Goal: Information Seeking & Learning: Learn about a topic

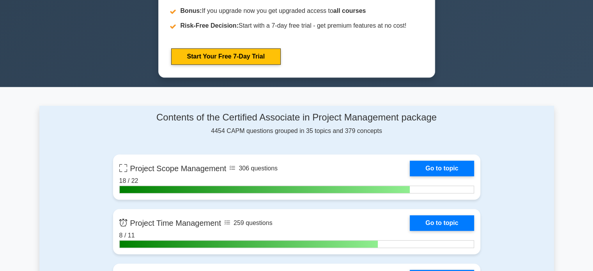
scroll to position [429, 0]
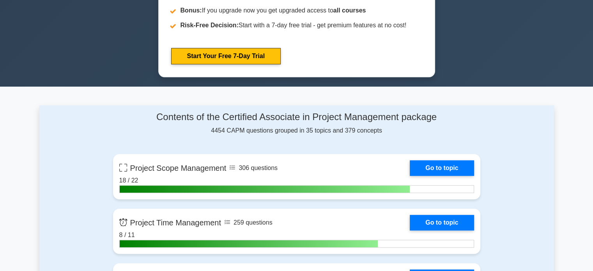
click at [410, 172] on link "Go to topic" at bounding box center [442, 168] width 64 height 16
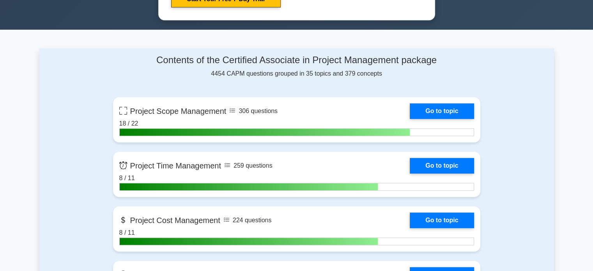
scroll to position [468, 0]
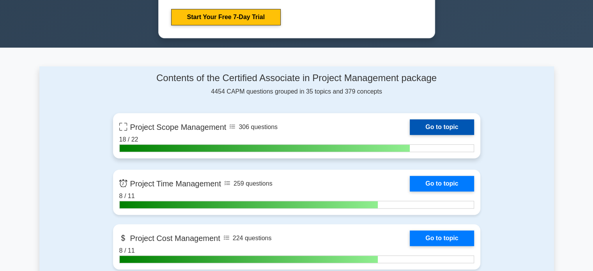
click at [410, 124] on link "Go to topic" at bounding box center [442, 127] width 64 height 16
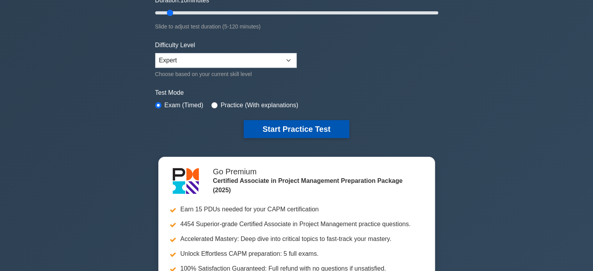
scroll to position [39, 0]
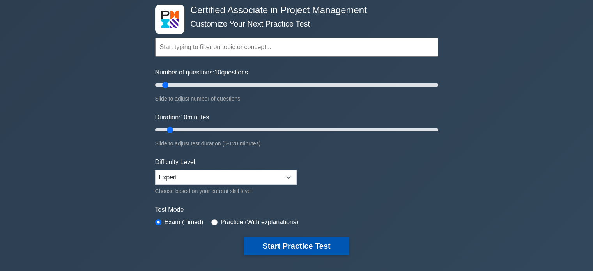
click at [285, 240] on button "Start Practice Test" at bounding box center [296, 246] width 105 height 18
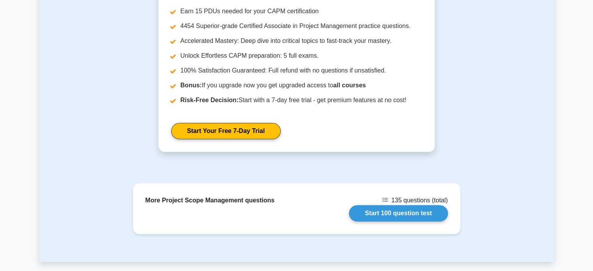
scroll to position [632, 0]
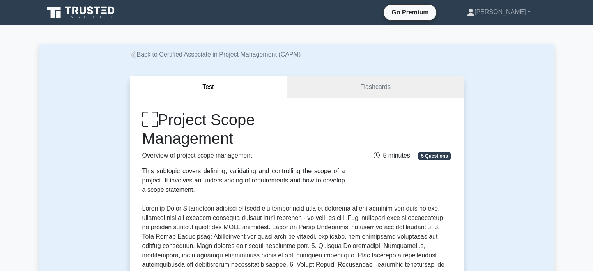
click at [374, 96] on link "Flashcards" at bounding box center [375, 87] width 176 height 22
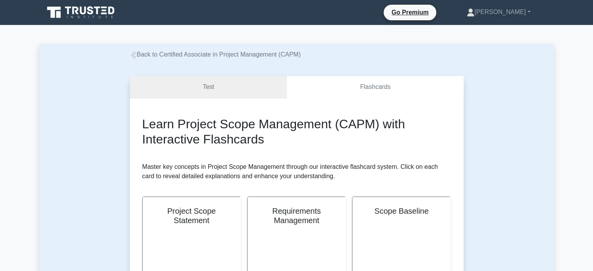
click at [192, 89] on link "Test" at bounding box center [208, 87] width 157 height 22
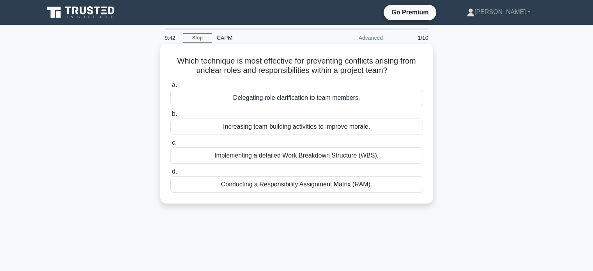
click at [177, 186] on div "Conducting a Responsibility Assignment Matrix (RAM)." at bounding box center [296, 184] width 253 height 16
click at [170, 174] on input "d. Conducting a Responsibility Assignment Matrix (RAM)." at bounding box center [170, 171] width 0 height 5
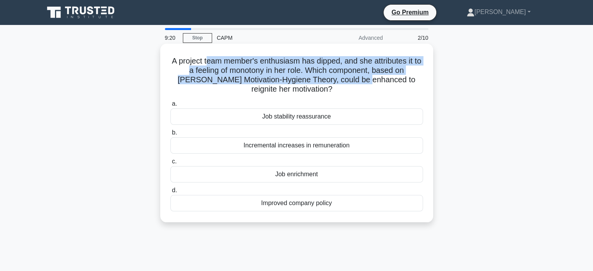
drag, startPoint x: 271, startPoint y: 69, endPoint x: 361, endPoint y: 77, distance: 89.6
click at [361, 77] on h5 "A project team member's enthusiasm has dipped, and she attributes it to a feeli…" at bounding box center [297, 75] width 254 height 38
click at [329, 62] on h5 "A project team member's enthusiasm has dipped, and she attributes it to a feeli…" at bounding box center [297, 75] width 254 height 38
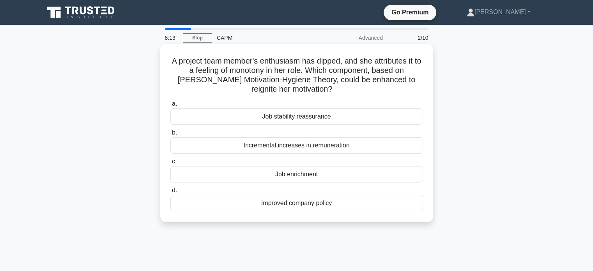
click at [319, 177] on div "Job enrichment" at bounding box center [296, 174] width 253 height 16
click at [170, 164] on input "c. Job enrichment" at bounding box center [170, 161] width 0 height 5
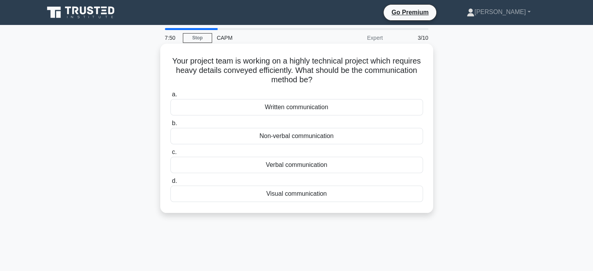
click at [315, 108] on div "Written communication" at bounding box center [296, 107] width 253 height 16
click at [170, 97] on input "a. Written communication" at bounding box center [170, 94] width 0 height 5
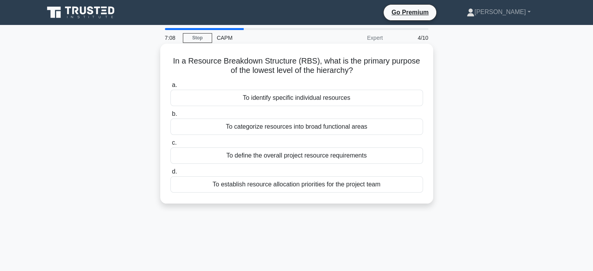
click at [305, 156] on div "To define the overall project resource requirements" at bounding box center [296, 155] width 253 height 16
click at [170, 145] on input "c. To define the overall project resource requirements" at bounding box center [170, 142] width 0 height 5
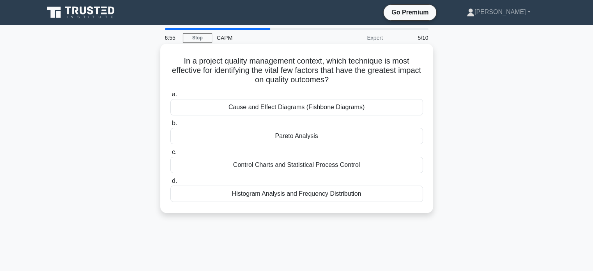
click at [313, 140] on div "Pareto Analysis" at bounding box center [296, 136] width 253 height 16
click at [170, 126] on input "b. Pareto Analysis" at bounding box center [170, 123] width 0 height 5
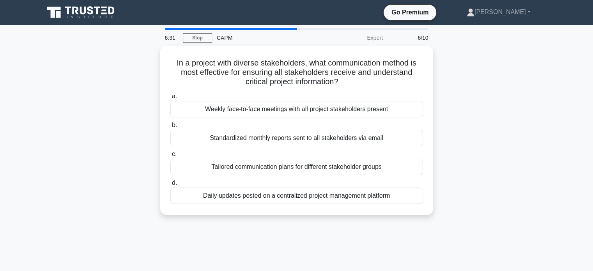
drag, startPoint x: 173, startPoint y: 62, endPoint x: 447, endPoint y: 84, distance: 274.9
click at [447, 84] on div "In a project with diverse stakeholders, what communication method is most effec…" at bounding box center [296, 135] width 515 height 179
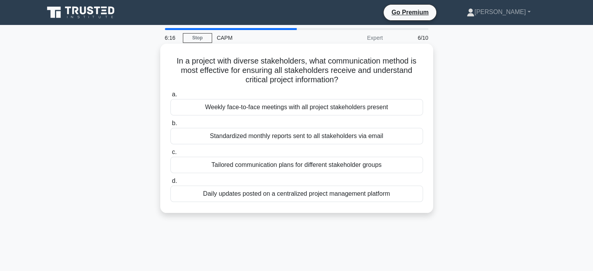
click at [303, 171] on div "Tailored communication plans for different stakeholder groups" at bounding box center [296, 165] width 253 height 16
click at [170, 155] on input "c. Tailored communication plans for different stakeholder groups" at bounding box center [170, 152] width 0 height 5
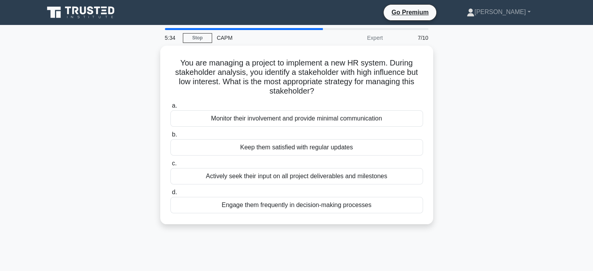
drag, startPoint x: 354, startPoint y: 144, endPoint x: 469, endPoint y: 154, distance: 116.2
click at [469, 153] on div "You are managing a project to implement a new HR system. During stakeholder ana…" at bounding box center [296, 140] width 515 height 188
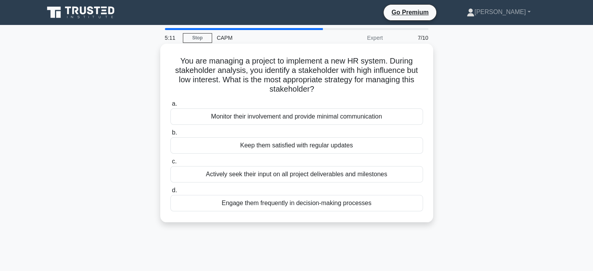
click at [299, 116] on div "Monitor their involvement and provide minimal communication" at bounding box center [296, 116] width 253 height 16
click at [170, 106] on input "a. Monitor their involvement and provide minimal communication" at bounding box center [170, 103] width 0 height 5
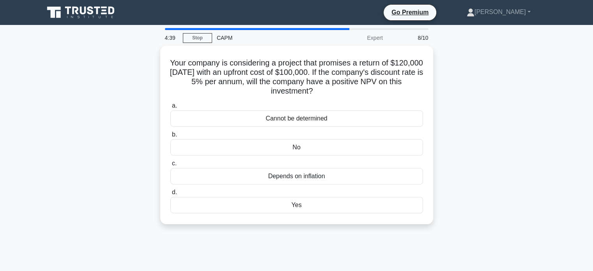
click at [67, 173] on div "Your company is considering a project that promises a return of $120,000 in fiv…" at bounding box center [296, 140] width 515 height 188
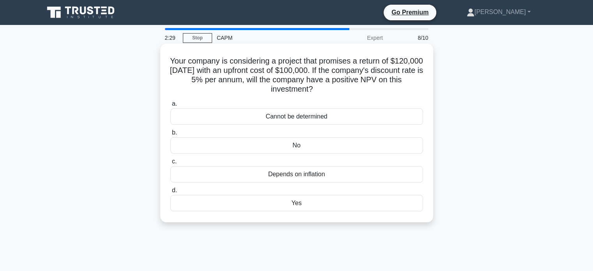
click at [281, 142] on div "No" at bounding box center [296, 145] width 253 height 16
click at [170, 135] on input "b. No" at bounding box center [170, 132] width 0 height 5
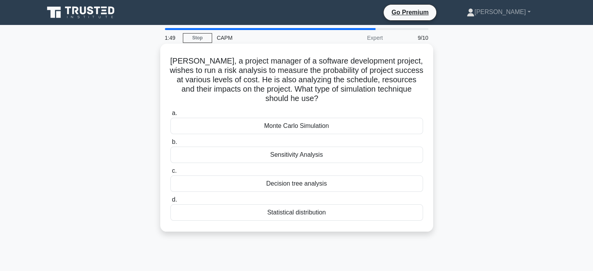
click at [290, 159] on div "Sensitivity Analysis" at bounding box center [296, 155] width 253 height 16
click at [170, 145] on input "b. Sensitivity Analysis" at bounding box center [170, 142] width 0 height 5
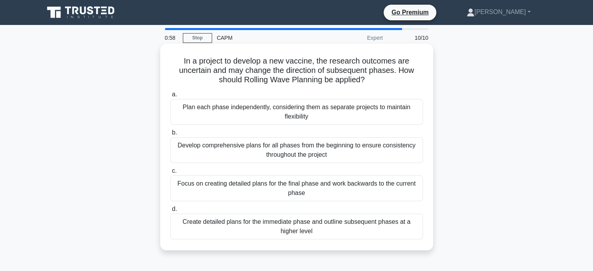
click at [268, 229] on div "Create detailed plans for the immediate phase and outline subsequent phases at …" at bounding box center [296, 227] width 253 height 26
click at [170, 212] on input "d. Create detailed plans for the immediate phase and outline subsequent phases …" at bounding box center [170, 209] width 0 height 5
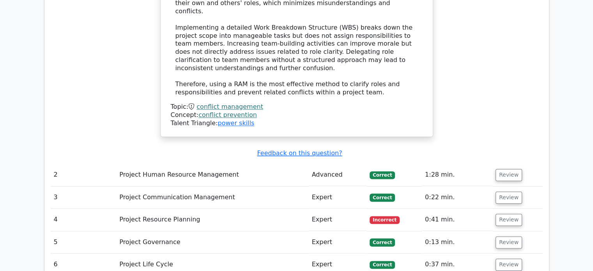
scroll to position [1014, 0]
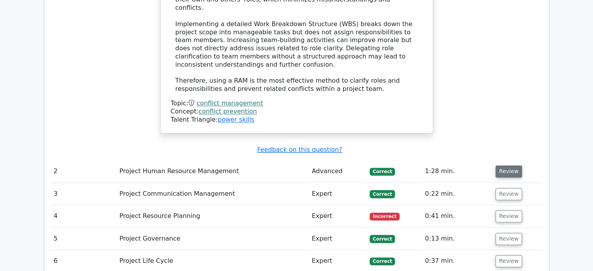
click at [509, 165] on button "Review" at bounding box center [508, 171] width 27 height 12
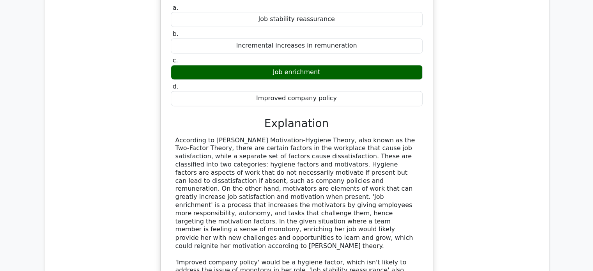
scroll to position [1442, 0]
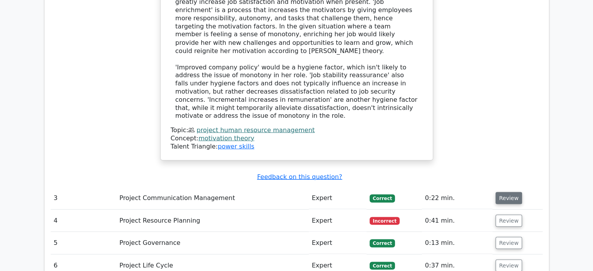
click at [517, 192] on button "Review" at bounding box center [508, 198] width 27 height 12
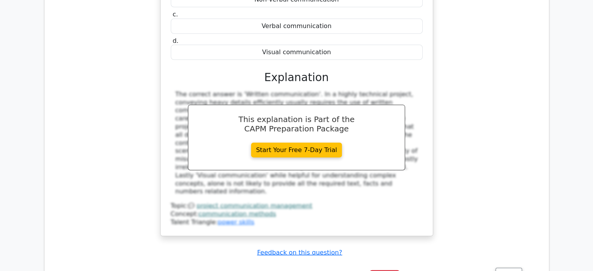
scroll to position [1754, 0]
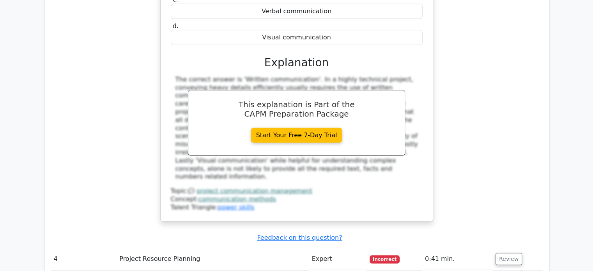
click at [499, 253] on button "Review" at bounding box center [508, 259] width 27 height 12
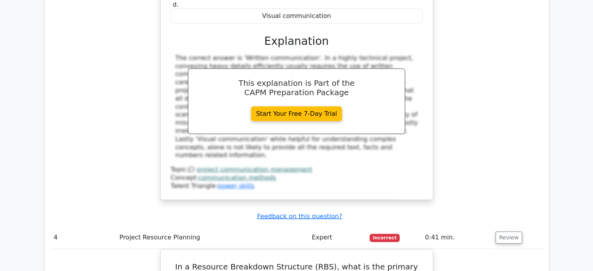
scroll to position [1793, 0]
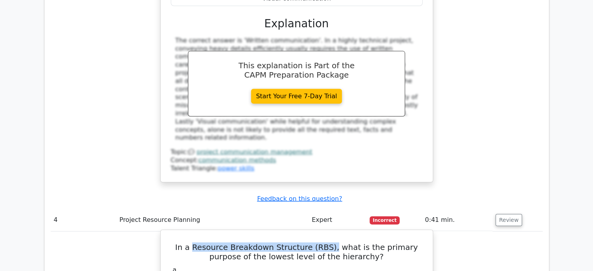
drag, startPoint x: 189, startPoint y: 138, endPoint x: 318, endPoint y: 142, distance: 129.1
click at [318, 242] on h5 "In a Resource Breakdown Structure (RBS), what is the primary purpose of the low…" at bounding box center [296, 251] width 253 height 19
copy h5 "Resource Breakdown Structure (RBS),"
drag, startPoint x: 250, startPoint y: 177, endPoint x: 352, endPoint y: 179, distance: 101.8
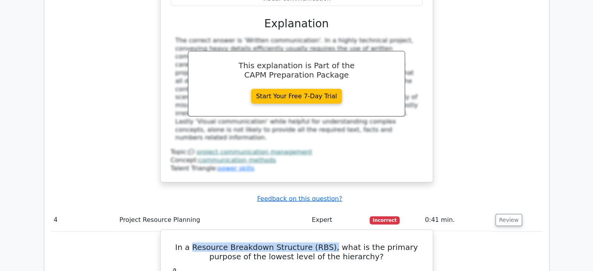
drag, startPoint x: 240, startPoint y: 176, endPoint x: 354, endPoint y: 175, distance: 113.8
copy div "To identify specific individual resources"
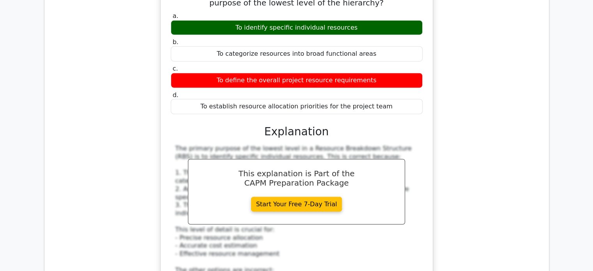
scroll to position [2144, 0]
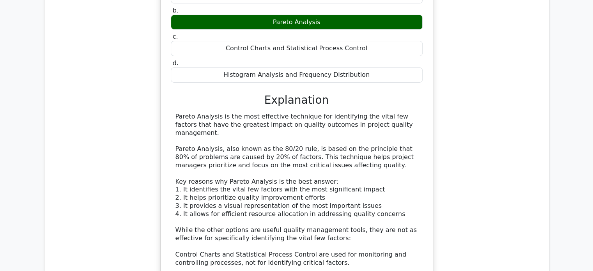
scroll to position [2573, 0]
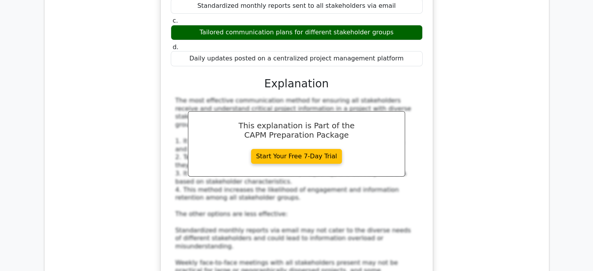
scroll to position [3119, 0]
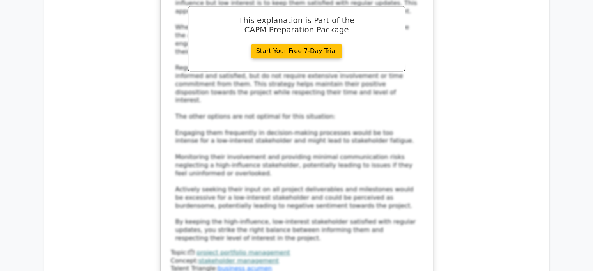
scroll to position [3742, 0]
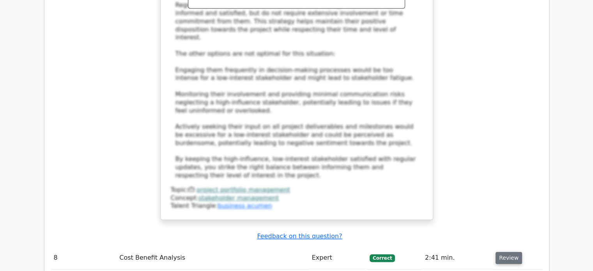
click at [499, 252] on button "Review" at bounding box center [508, 258] width 27 height 12
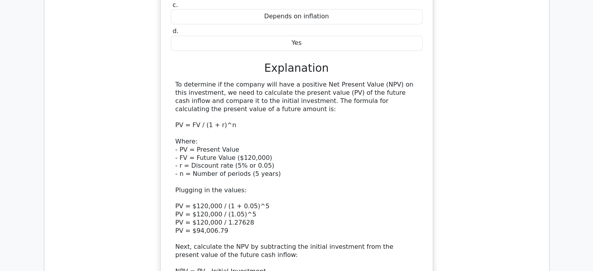
scroll to position [4132, 0]
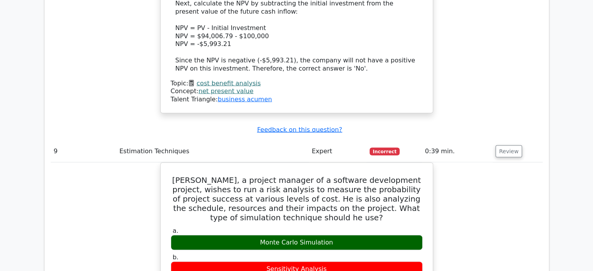
scroll to position [4366, 0]
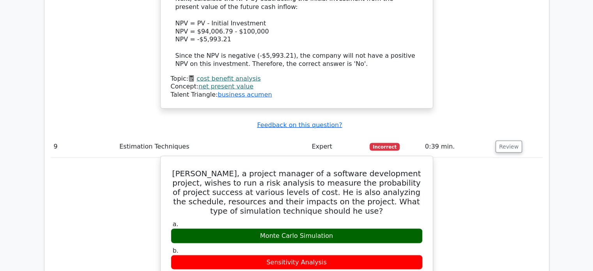
drag, startPoint x: 271, startPoint y: 85, endPoint x: 324, endPoint y: 86, distance: 53.0
click at [324, 255] on div "Sensitivity Analysis" at bounding box center [297, 262] width 252 height 15
copy div "Sensitivity Analysis"
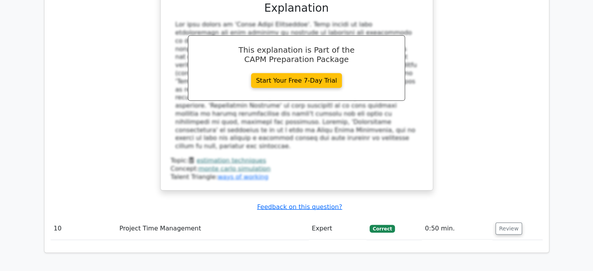
scroll to position [4824, 0]
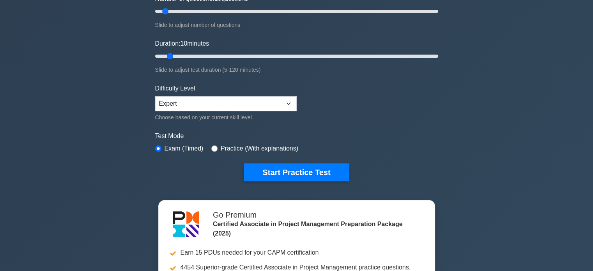
scroll to position [117, 0]
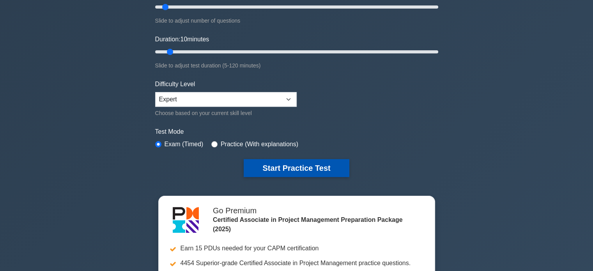
click at [295, 159] on button "Start Practice Test" at bounding box center [296, 168] width 105 height 18
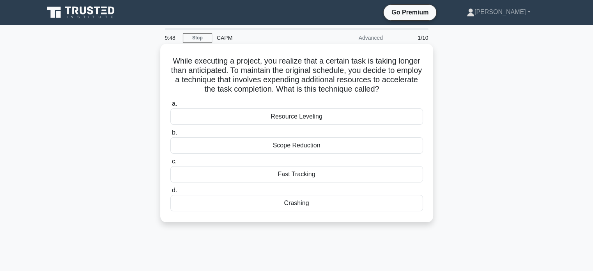
click at [289, 199] on div "Crashing" at bounding box center [296, 203] width 253 height 16
click at [170, 193] on input "d. Crashing" at bounding box center [170, 190] width 0 height 5
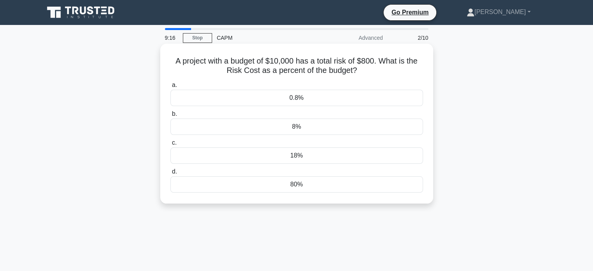
click at [295, 131] on div "8%" at bounding box center [296, 127] width 253 height 16
click at [170, 117] on input "b. 8%" at bounding box center [170, 113] width 0 height 5
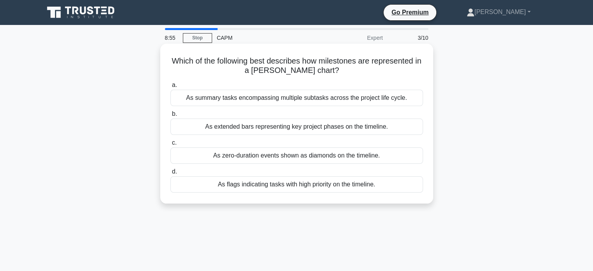
click at [214, 157] on div "As zero-duration events shown as diamonds on the timeline." at bounding box center [296, 155] width 253 height 16
click at [170, 145] on input "c. As zero-duration events shown as diamonds on the timeline." at bounding box center [170, 142] width 0 height 5
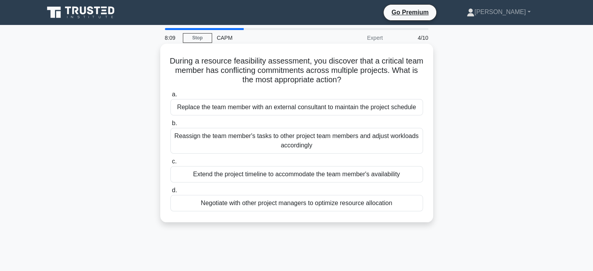
click at [207, 141] on div "Reassign the team member's tasks to other project team members and adjust workl…" at bounding box center [296, 141] width 253 height 26
click at [170, 126] on input "b. Reassign the team member's tasks to other project team members and adjust wo…" at bounding box center [170, 123] width 0 height 5
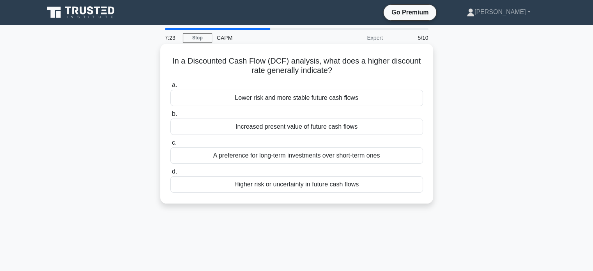
click at [232, 191] on div "Higher risk or uncertainty in future cash flows" at bounding box center [296, 184] width 253 height 16
click at [170, 174] on input "d. Higher risk or uncertainty in future cash flows" at bounding box center [170, 171] width 0 height 5
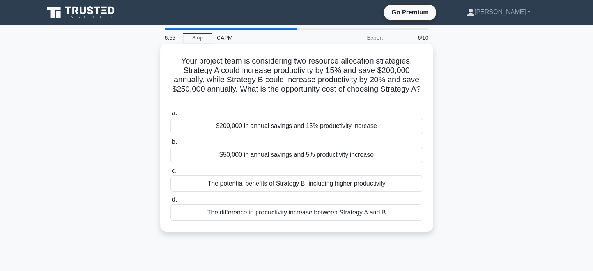
click at [236, 158] on div "$50,000 in annual savings and 5% productivity increase" at bounding box center [296, 155] width 253 height 16
click at [170, 145] on input "b. $50,000 in annual savings and 5% productivity increase" at bounding box center [170, 142] width 0 height 5
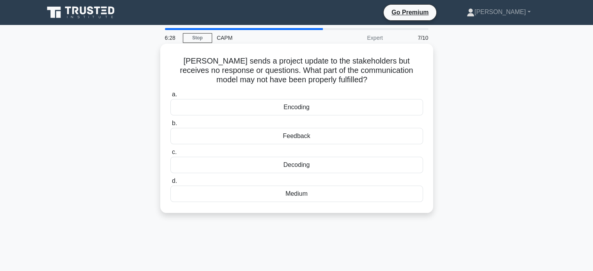
click at [333, 138] on div "Feedback" at bounding box center [296, 136] width 253 height 16
click at [170, 126] on input "b. Feedback" at bounding box center [170, 123] width 0 height 5
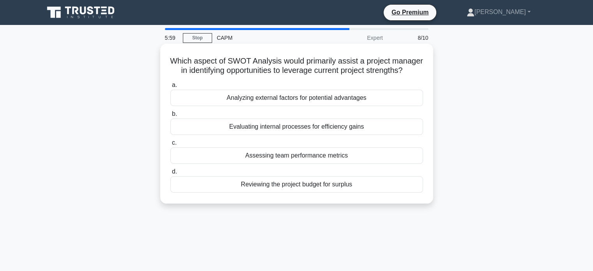
click at [335, 106] on div "Analyzing external factors for potential advantages" at bounding box center [296, 98] width 253 height 16
click at [170, 88] on input "a. Analyzing external factors for potential advantages" at bounding box center [170, 85] width 0 height 5
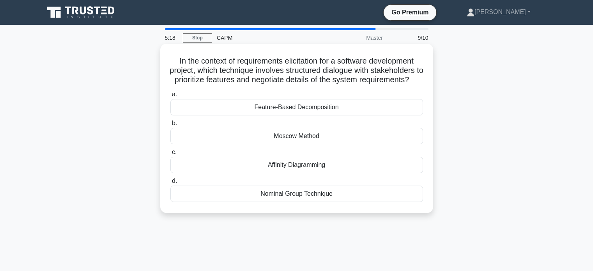
click at [303, 144] on div "Moscow Method" at bounding box center [296, 136] width 253 height 16
click at [170, 126] on input "b. Moscow Method" at bounding box center [170, 123] width 0 height 5
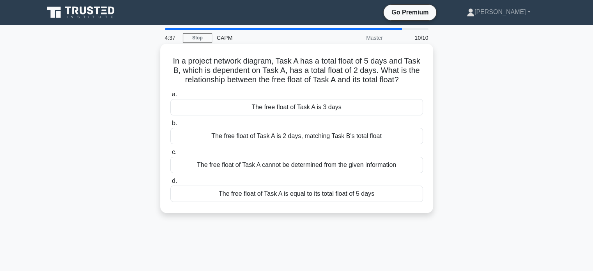
click at [249, 196] on div "The free float of Task A is equal to its total float of 5 days" at bounding box center [296, 194] width 253 height 16
click at [170, 184] on input "d. The free float of Task A is equal to its total float of 5 days" at bounding box center [170, 181] width 0 height 5
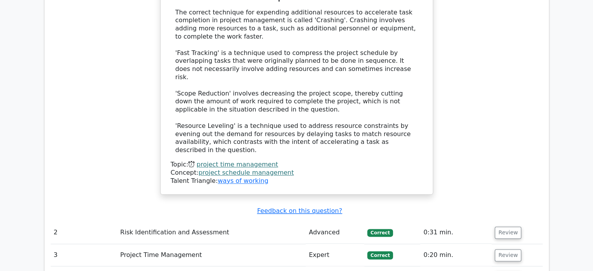
scroll to position [975, 0]
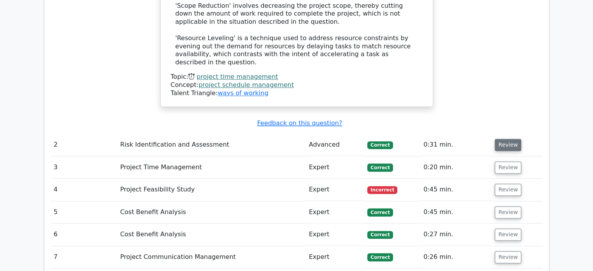
click at [509, 139] on button "Review" at bounding box center [508, 145] width 27 height 12
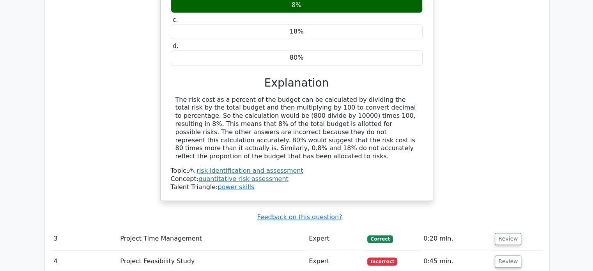
scroll to position [1208, 0]
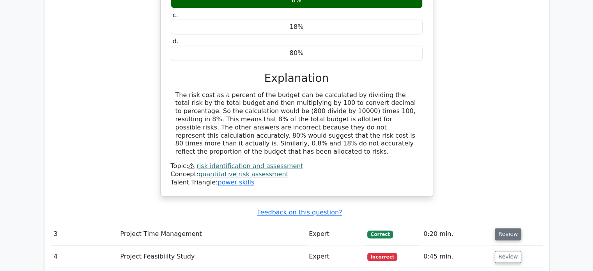
click at [511, 228] on button "Review" at bounding box center [508, 234] width 27 height 12
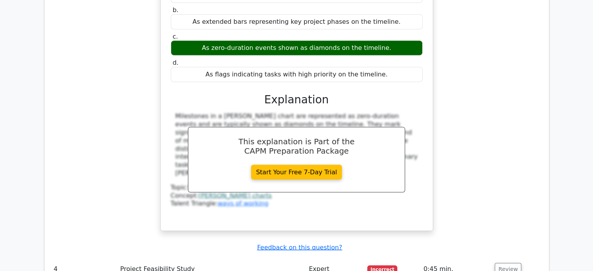
scroll to position [1520, 0]
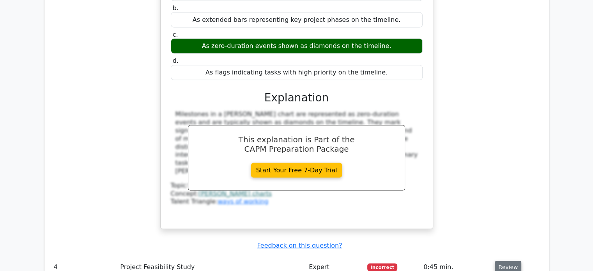
click at [501, 261] on button "Review" at bounding box center [508, 267] width 27 height 12
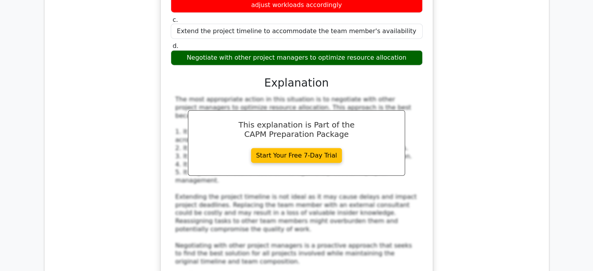
scroll to position [1910, 0]
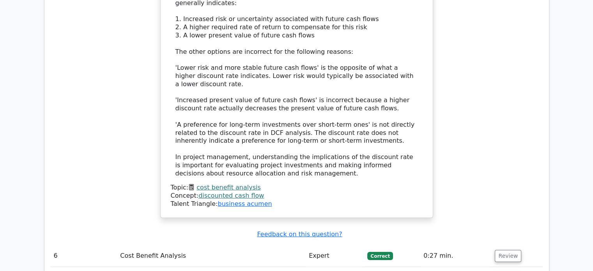
scroll to position [2456, 0]
click at [510, 249] on button "Review" at bounding box center [508, 255] width 27 height 12
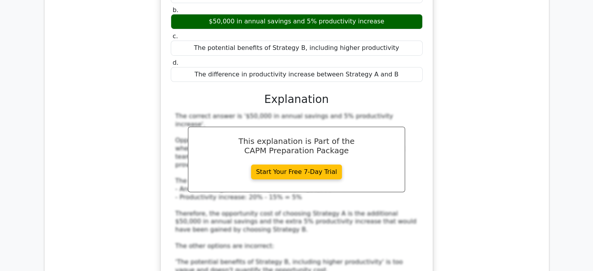
scroll to position [2885, 0]
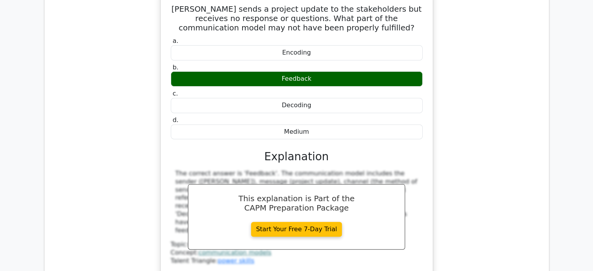
scroll to position [3274, 0]
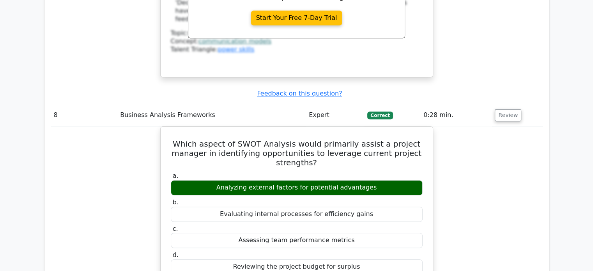
scroll to position [3547, 0]
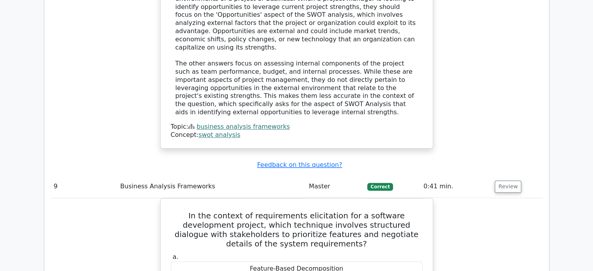
scroll to position [3937, 0]
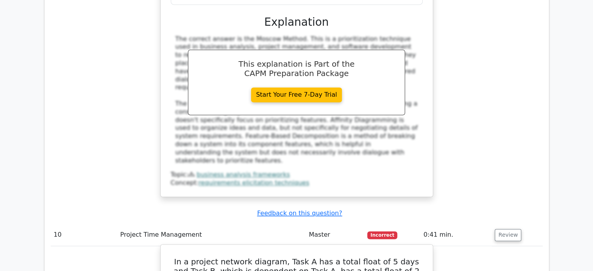
scroll to position [4132, 0]
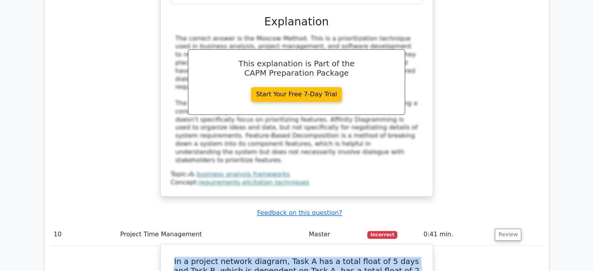
drag, startPoint x: 169, startPoint y: 56, endPoint x: 415, endPoint y: 76, distance: 246.5
copy h5 "In a project network diagram, Task A has a total float of 5 days and Task B, wh…"
drag, startPoint x: 249, startPoint y: 103, endPoint x: 340, endPoint y: 104, distance: 90.4
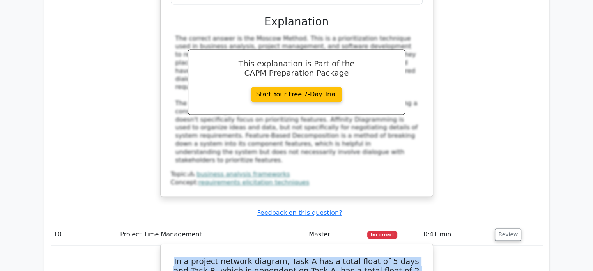
drag, startPoint x: 341, startPoint y: 103, endPoint x: 250, endPoint y: 106, distance: 91.3
copy div "The free float of Task A is 3 days"
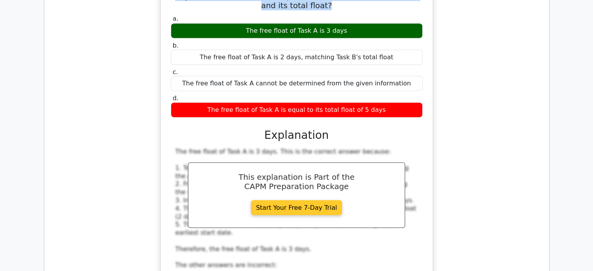
scroll to position [4522, 0]
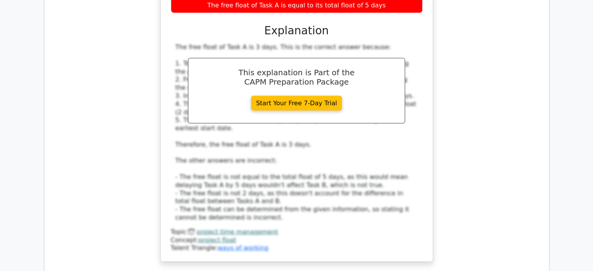
click at [309, 70] on td "In a project network diagram, Task A has a total float of 5 days and Task B, wh…" at bounding box center [297, 72] width 492 height 433
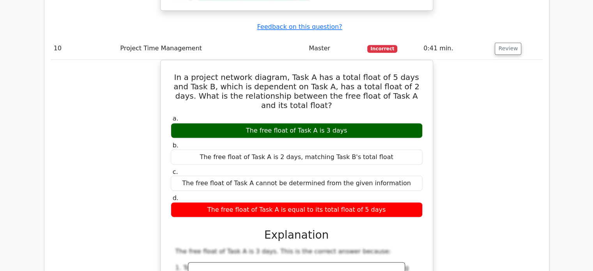
scroll to position [4366, 0]
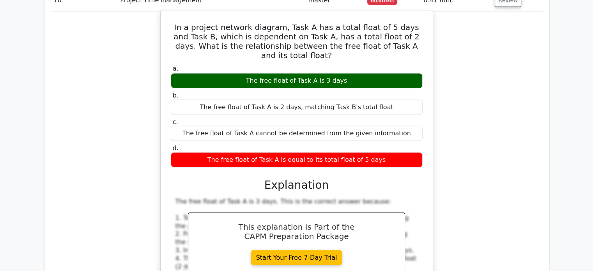
drag, startPoint x: 211, startPoint y: 86, endPoint x: 264, endPoint y: 152, distance: 85.4
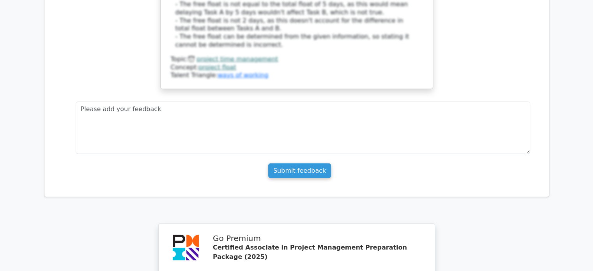
scroll to position [4789, 0]
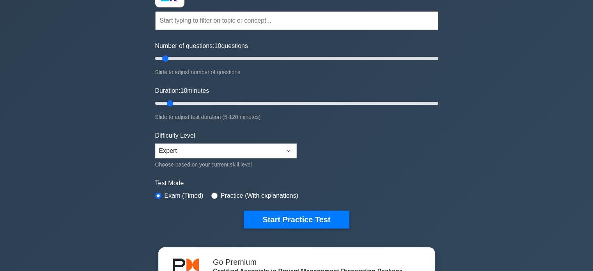
scroll to position [117, 0]
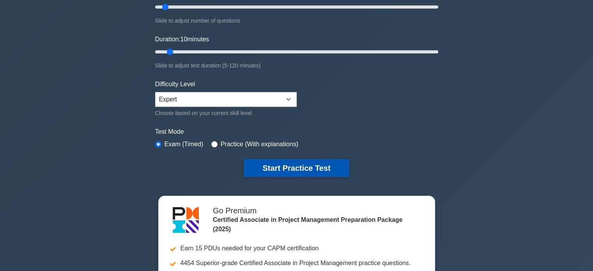
click at [288, 166] on button "Start Practice Test" at bounding box center [296, 168] width 105 height 18
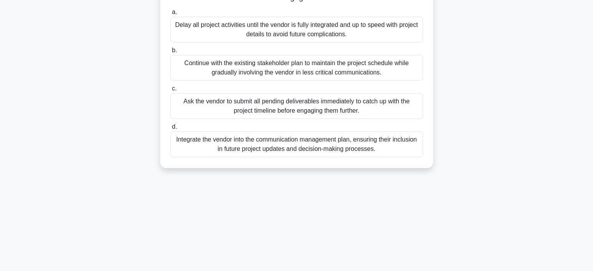
scroll to position [117, 0]
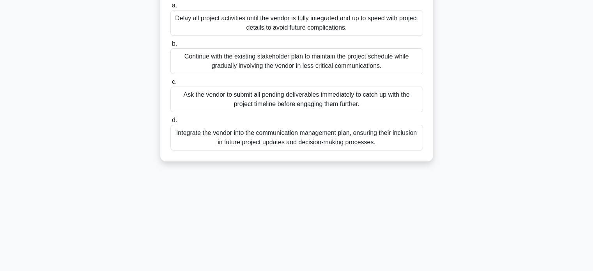
click at [292, 143] on div "Integrate the vendor into the communication management plan, ensuring their inc…" at bounding box center [296, 138] width 253 height 26
click at [170, 123] on input "d. Integrate the vendor into the communication management plan, ensuring their …" at bounding box center [170, 120] width 0 height 5
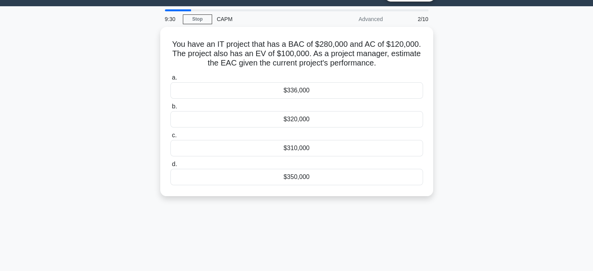
scroll to position [0, 0]
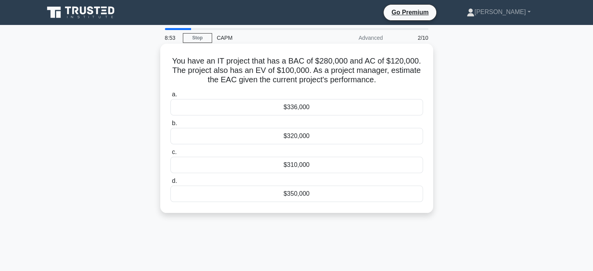
click at [293, 104] on div "$336,000" at bounding box center [296, 107] width 253 height 16
click at [170, 97] on input "a. $336,000" at bounding box center [170, 94] width 0 height 5
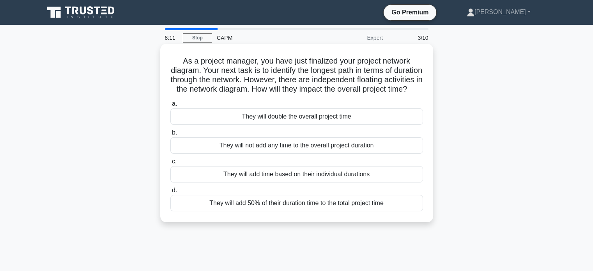
click at [249, 154] on div "They will not add any time to the overall project duration" at bounding box center [296, 145] width 253 height 16
click at [170, 135] on input "b. They will not add any time to the overall project duration" at bounding box center [170, 132] width 0 height 5
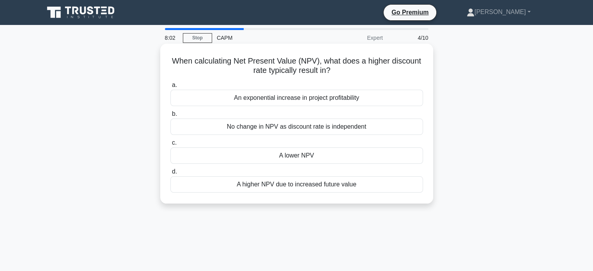
click at [246, 156] on div "A lower NPV" at bounding box center [296, 155] width 253 height 16
click at [170, 145] on input "c. A lower NPV" at bounding box center [170, 142] width 0 height 5
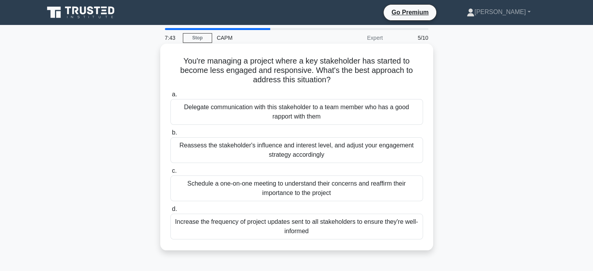
click at [200, 149] on div "Reassess the stakeholder's influence and interest level, and adjust your engage…" at bounding box center [296, 150] width 253 height 26
click at [170, 135] on input "b. Reassess the stakeholder's influence and interest level, and adjust your eng…" at bounding box center [170, 132] width 0 height 5
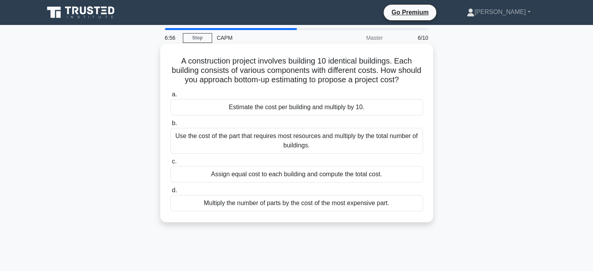
click at [187, 115] on div "Estimate the cost per building and multiply by 10." at bounding box center [296, 107] width 253 height 16
click at [170, 97] on input "a. Estimate the cost per building and multiply by 10." at bounding box center [170, 94] width 0 height 5
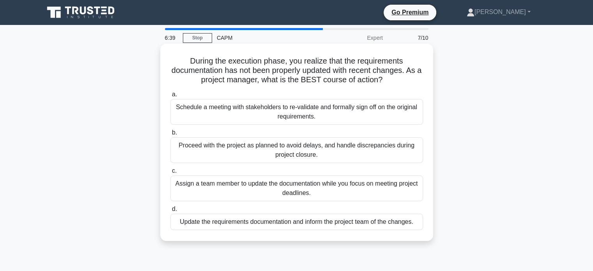
click at [230, 226] on div "Update the requirements documentation and inform the project team of the change…" at bounding box center [296, 222] width 253 height 16
click at [170, 212] on input "d. Update the requirements documentation and inform the project team of the cha…" at bounding box center [170, 209] width 0 height 5
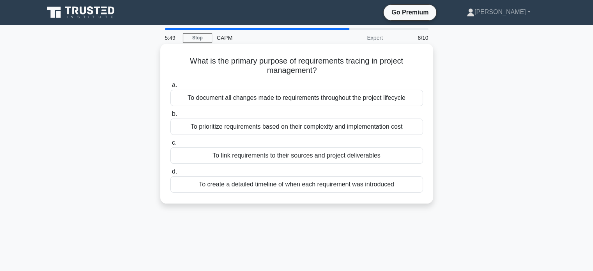
click at [189, 152] on div "To link requirements to their sources and project deliverables" at bounding box center [296, 155] width 253 height 16
click at [170, 145] on input "c. To link requirements to their sources and project deliverables" at bounding box center [170, 142] width 0 height 5
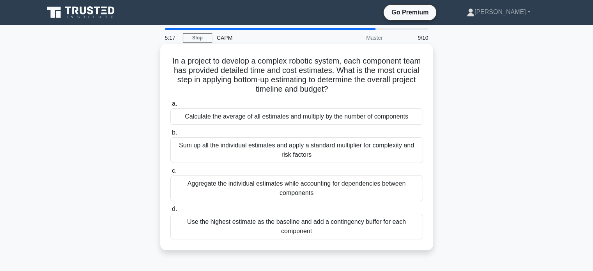
click at [198, 145] on div "Sum up all the individual estimates and apply a standard multiplier for complex…" at bounding box center [296, 150] width 253 height 26
click at [170, 135] on input "b. Sum up all the individual estimates and apply a standard multiplier for comp…" at bounding box center [170, 132] width 0 height 5
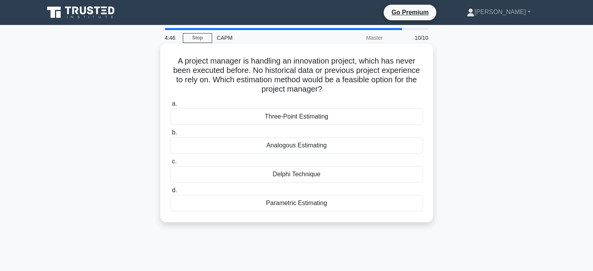
click at [262, 177] on div "Delphi Technique" at bounding box center [296, 174] width 253 height 16
click at [170, 164] on input "c. Delphi Technique" at bounding box center [170, 161] width 0 height 5
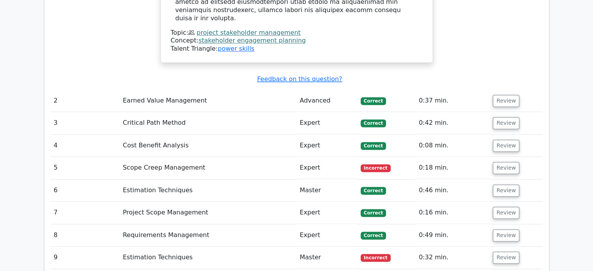
scroll to position [1169, 0]
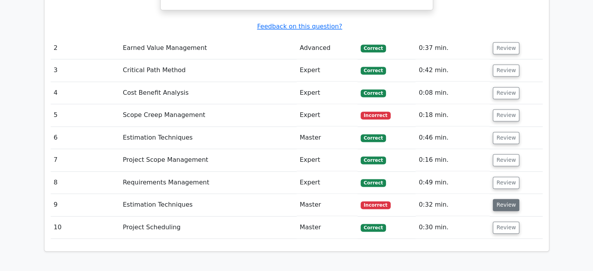
click at [494, 199] on button "Review" at bounding box center [506, 205] width 27 height 12
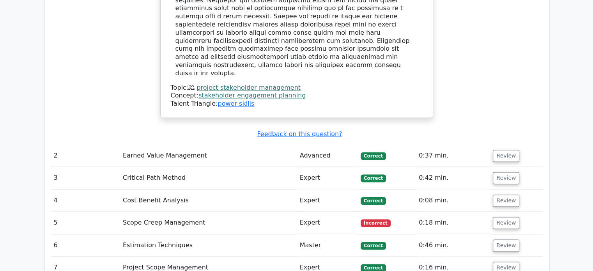
scroll to position [975, 0]
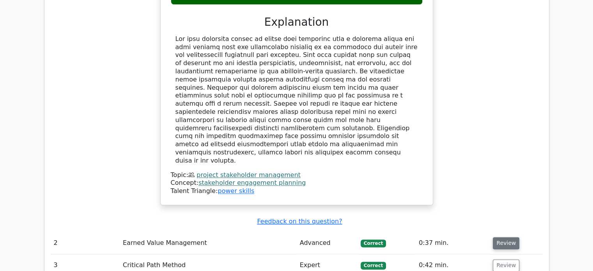
click at [501, 237] on button "Review" at bounding box center [506, 243] width 27 height 12
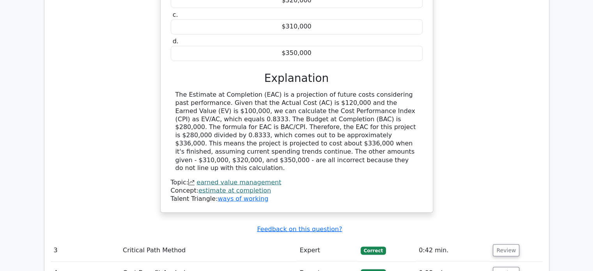
scroll to position [1364, 0]
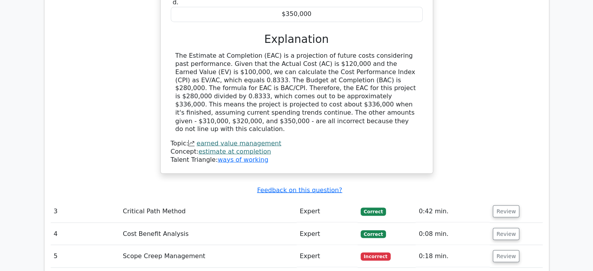
click at [510, 245] on td "Review" at bounding box center [516, 256] width 53 height 22
click at [510, 250] on button "Review" at bounding box center [506, 256] width 27 height 12
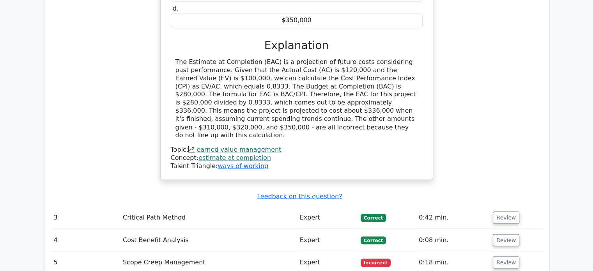
scroll to position [1325, 0]
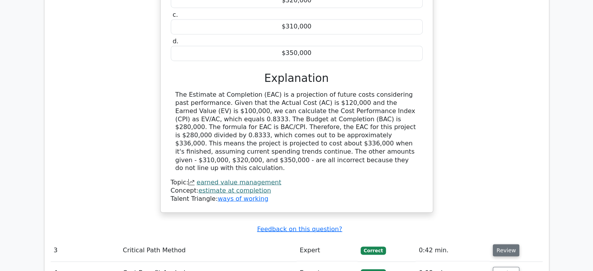
click at [509, 244] on button "Review" at bounding box center [506, 250] width 27 height 12
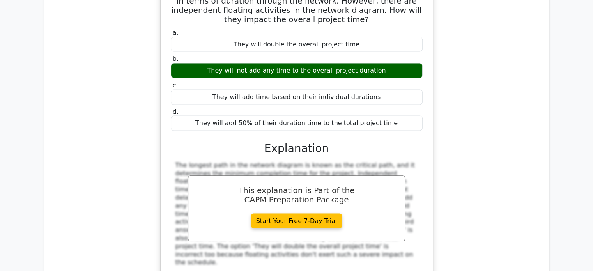
scroll to position [1715, 0]
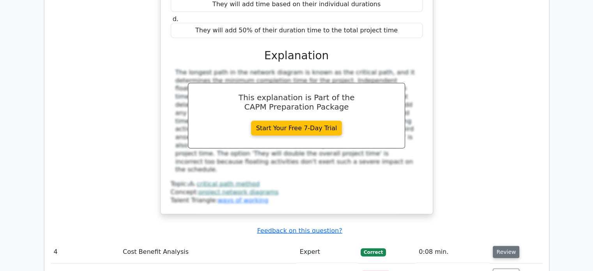
click at [501, 246] on button "Review" at bounding box center [506, 252] width 27 height 12
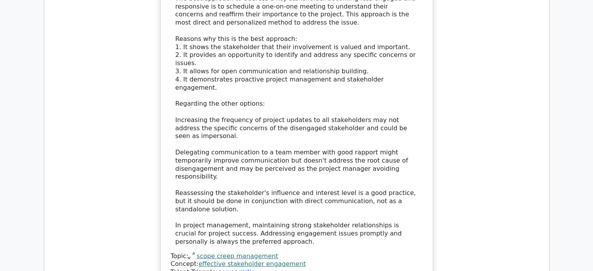
scroll to position [2690, 0]
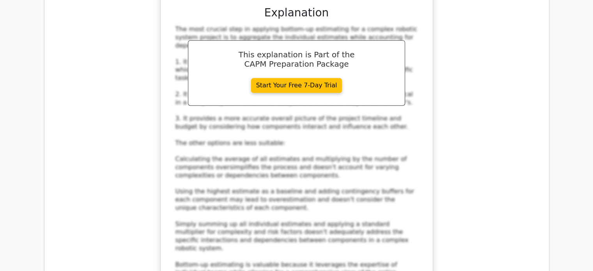
scroll to position [3586, 0]
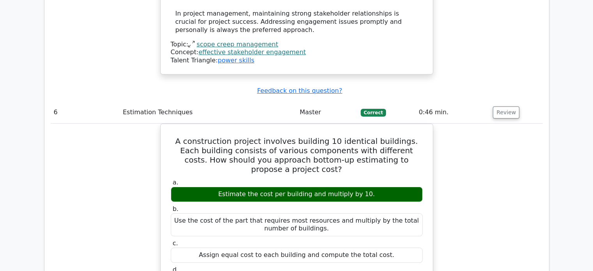
scroll to position [2844, 0]
